Goal: Task Accomplishment & Management: Manage account settings

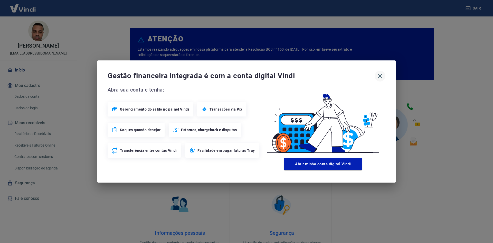
click at [380, 74] on icon "button" at bounding box center [380, 76] width 8 height 8
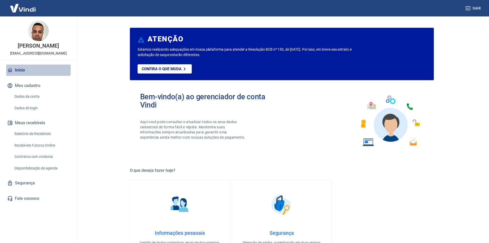
click at [29, 71] on link "Início" at bounding box center [38, 69] width 64 height 11
click at [17, 75] on link "Início" at bounding box center [38, 69] width 64 height 11
click at [36, 38] on img at bounding box center [38, 31] width 21 height 21
click at [36, 35] on img at bounding box center [38, 31] width 21 height 21
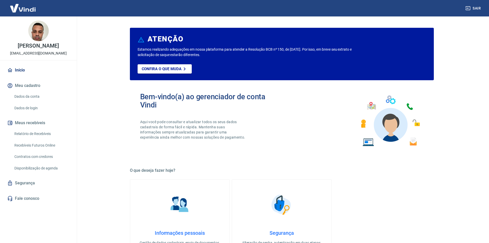
click at [465, 7] on button "Sair" at bounding box center [473, 8] width 18 height 9
